Goal: Information Seeking & Learning: Learn about a topic

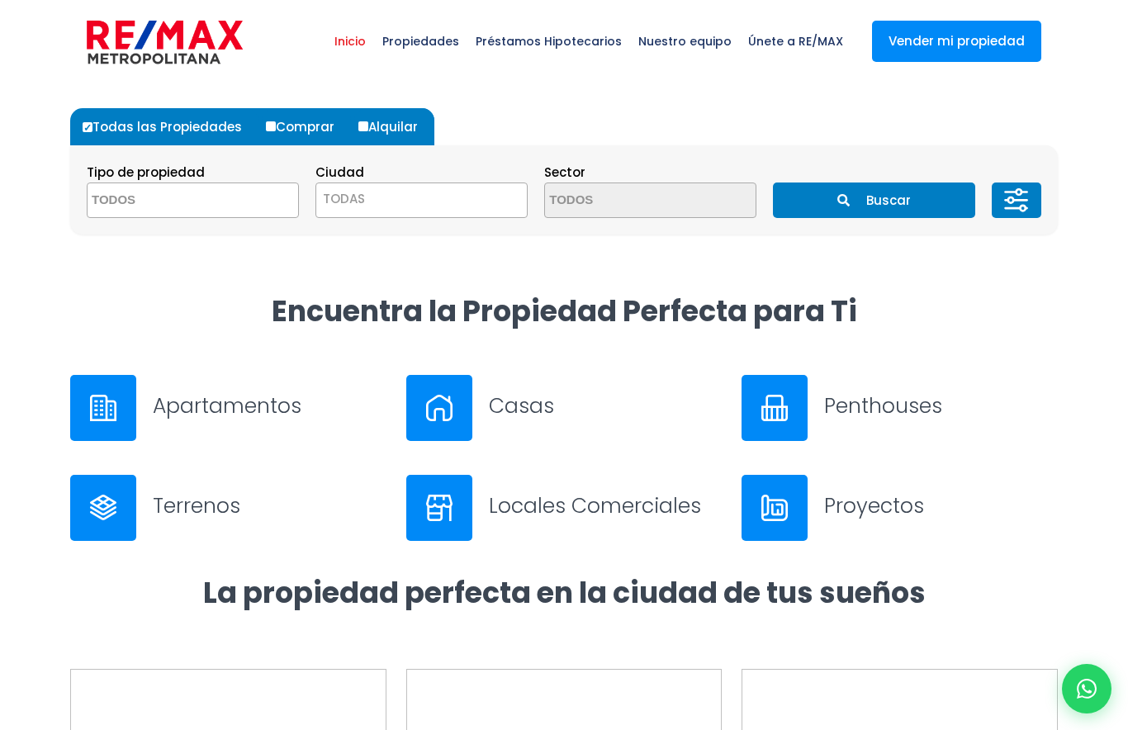
select select
click at [252, 420] on h3 "Apartamentos" at bounding box center [270, 405] width 234 height 29
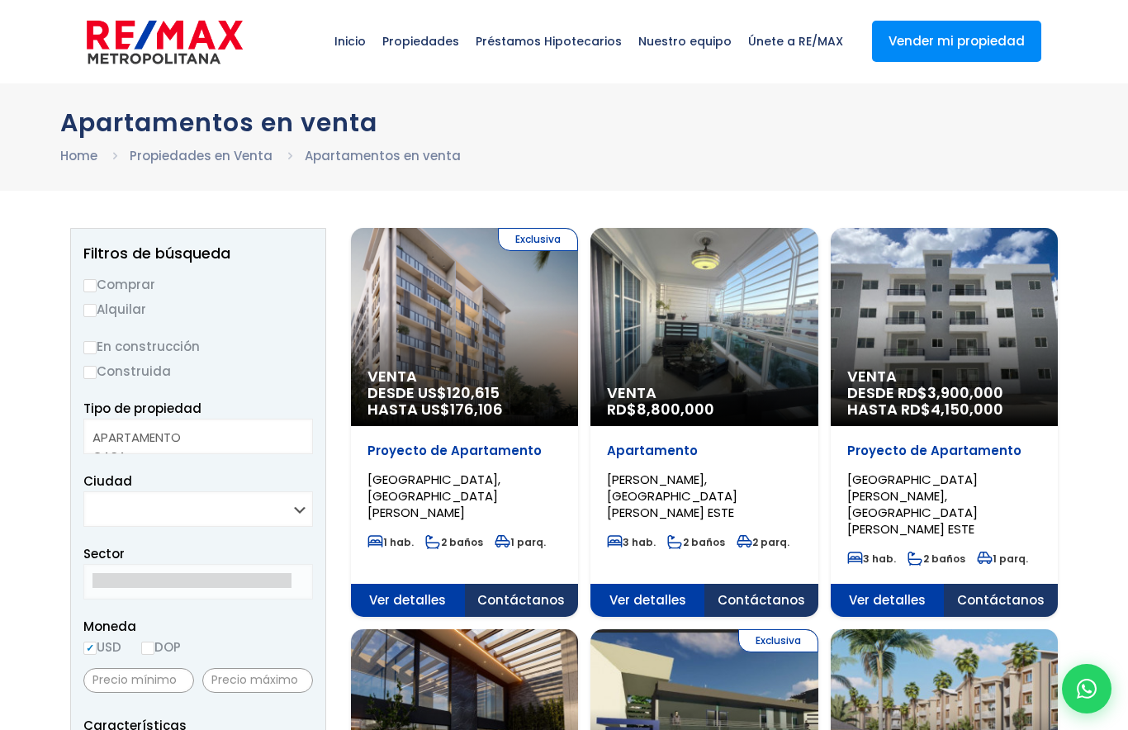
select select
select select "DO"
click at [202, 160] on link "Propiedades en Venta" at bounding box center [201, 155] width 143 height 17
click at [393, 153] on li "Apartamentos en venta" at bounding box center [383, 155] width 156 height 21
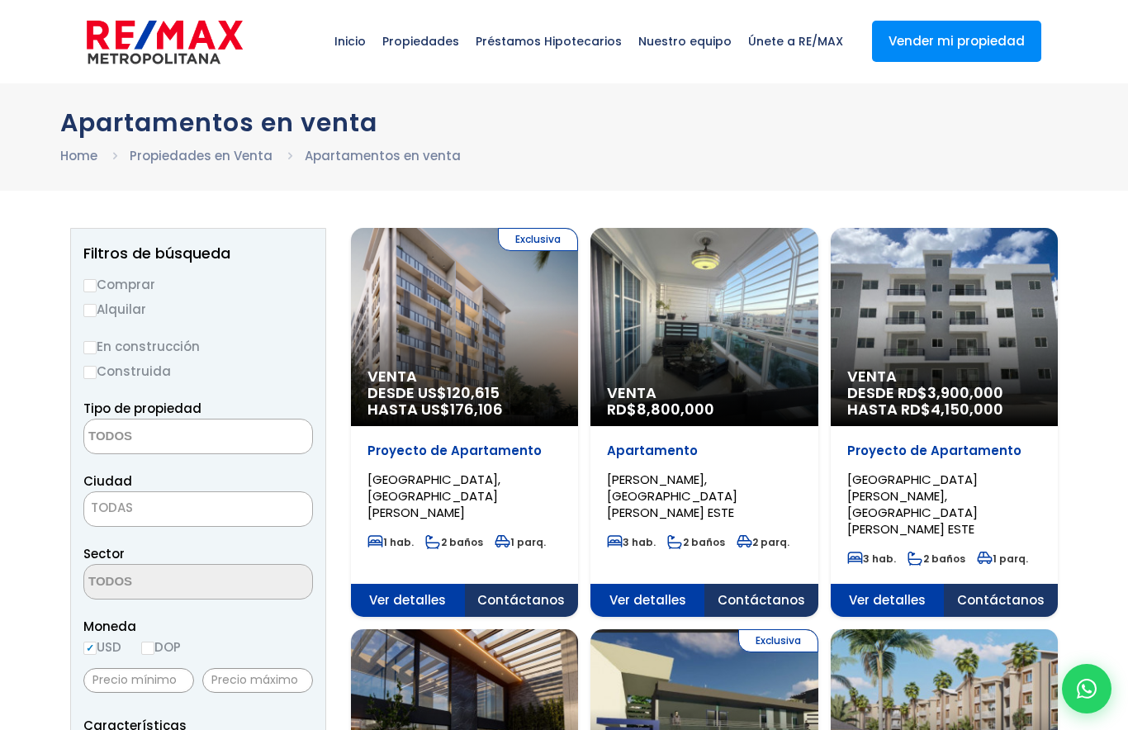
click at [401, 158] on li "Apartamentos en venta" at bounding box center [383, 155] width 156 height 21
select select
click at [389, 158] on ul "Home Propiedades en Venta" at bounding box center [564, 155] width 1008 height 21
select select "DO"
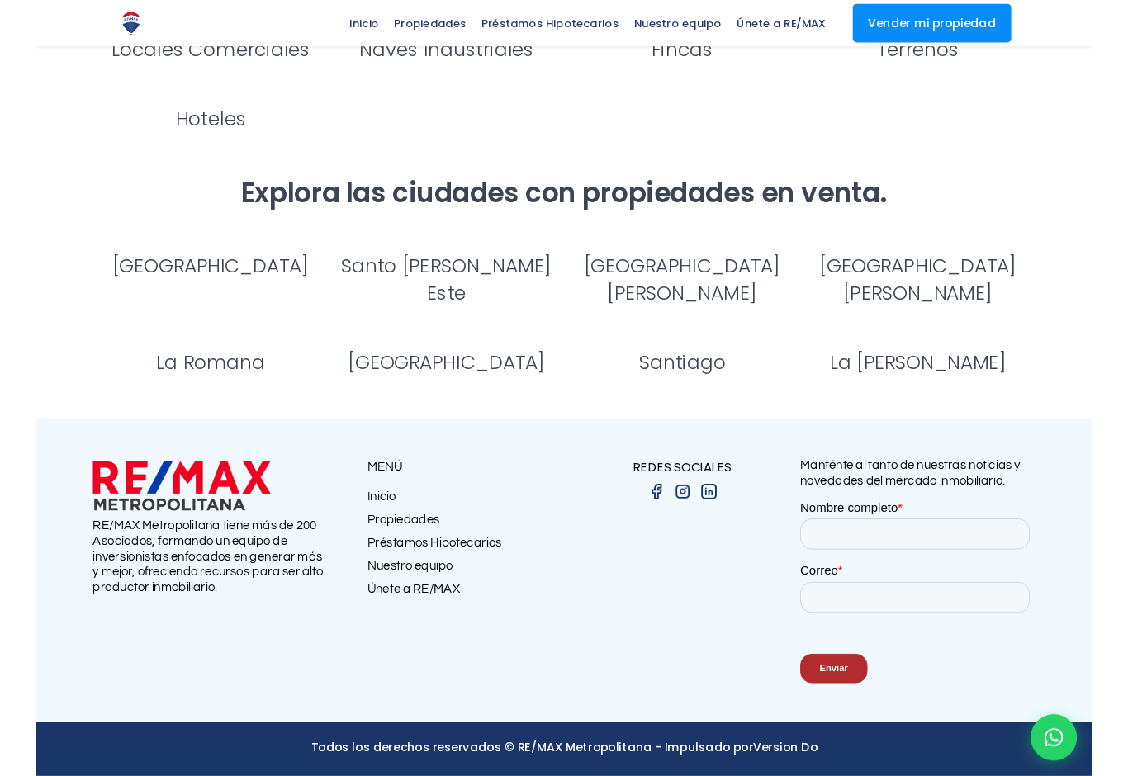
scroll to position [4339, 0]
